Goal: Transaction & Acquisition: Purchase product/service

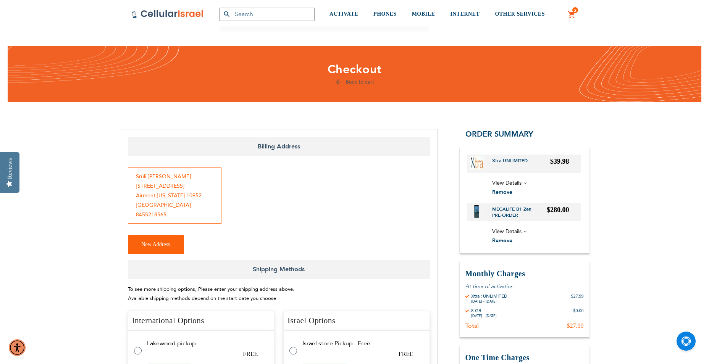
select select "100"
select select "1"
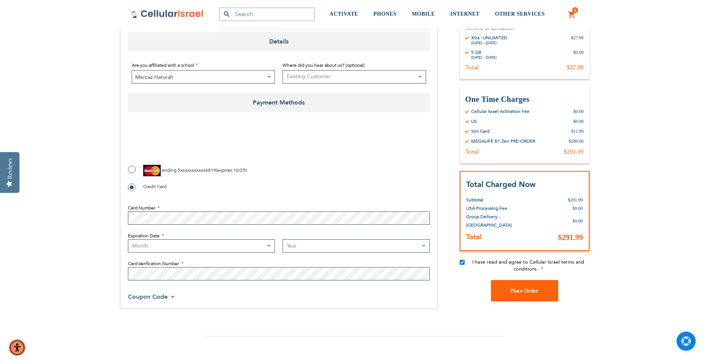
checkbox input "false"
click at [240, 244] on select "Month 01 - January 02 - February 03 - March 04 - April 05 - May 06 - June 07 - …" at bounding box center [201, 246] width 147 height 13
select select "6"
click at [128, 240] on select "Month 01 - January 02 - February 03 - March 04 - April 05 - May 06 - June 07 - …" at bounding box center [201, 246] width 147 height 13
click at [333, 246] on select "Year 2025 2026 2027 2028 2029 2030 2031 2032 2033 2034 2035 2036 2037 2038 2039…" at bounding box center [356, 246] width 147 height 13
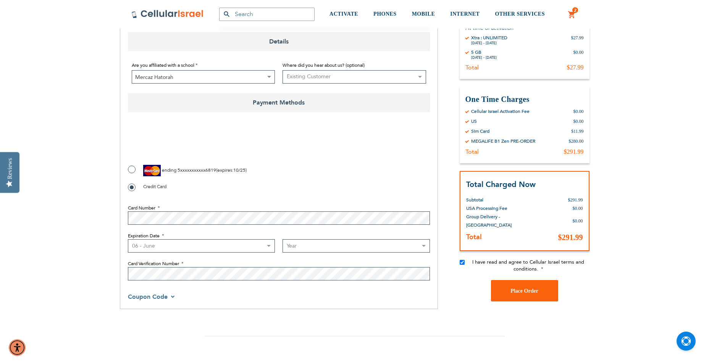
select select "2026"
click at [283, 240] on select "Year 2025 2026 2027 2028 2029 2030 2031 2032 2033 2034 2035 2036 2037 2038 2039…" at bounding box center [356, 246] width 147 height 13
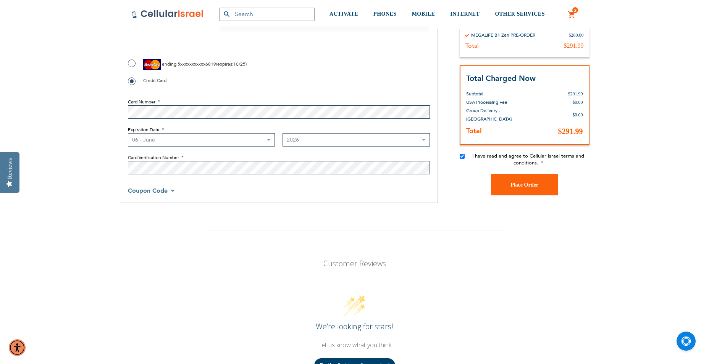
scroll to position [593, 0]
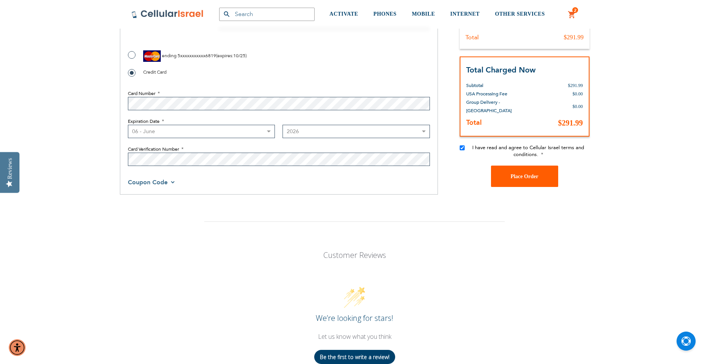
click at [542, 177] on button "Place Order" at bounding box center [524, 176] width 67 height 21
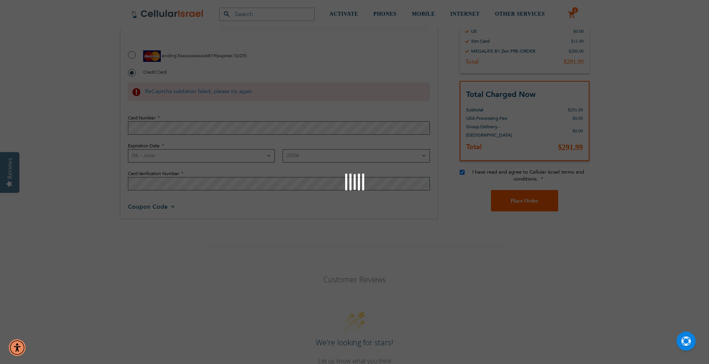
scroll to position [493, 0]
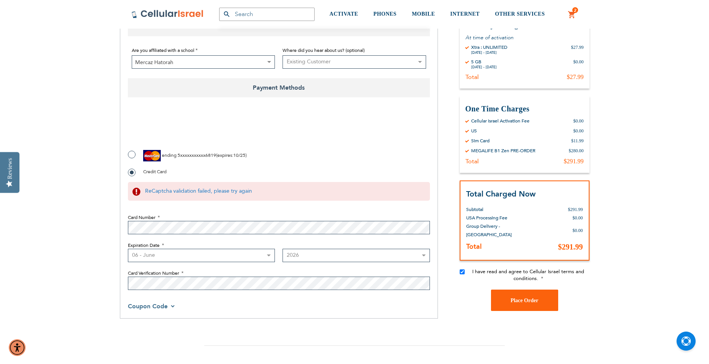
checkbox input "true"
click at [524, 306] on button "Place Order" at bounding box center [524, 300] width 67 height 21
click at [508, 301] on button "Place Order" at bounding box center [524, 300] width 67 height 21
click at [529, 301] on span "Place Order" at bounding box center [525, 301] width 28 height 6
click at [522, 300] on span "Place Order" at bounding box center [525, 301] width 28 height 6
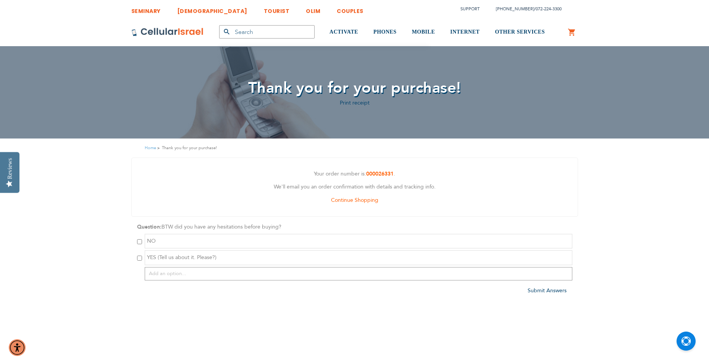
type input "[EMAIL_ADDRESS][DOMAIN_NAME]"
click at [142, 242] on div "NO" at bounding box center [355, 241] width 436 height 15
click at [136, 243] on div "Question: BTW did you have any hesitations before buying? NO YES (Tell us about…" at bounding box center [354, 252] width 447 height 58
click at [142, 242] on div "NO" at bounding box center [355, 241] width 436 height 15
click at [141, 242] on input "checkbox" at bounding box center [139, 242] width 5 height 5
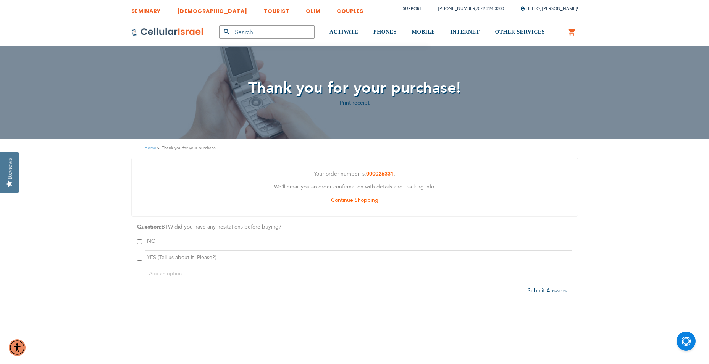
checkbox input "true"
drag, startPoint x: 395, startPoint y: 173, endPoint x: 312, endPoint y: 171, distance: 82.5
click at [312, 171] on p "Your order number is: 000026331 ." at bounding box center [355, 175] width 435 height 10
drag, startPoint x: 312, startPoint y: 171, endPoint x: 329, endPoint y: 173, distance: 16.9
copy p "Your order number is: 000026331"
